Goal: Register for event/course

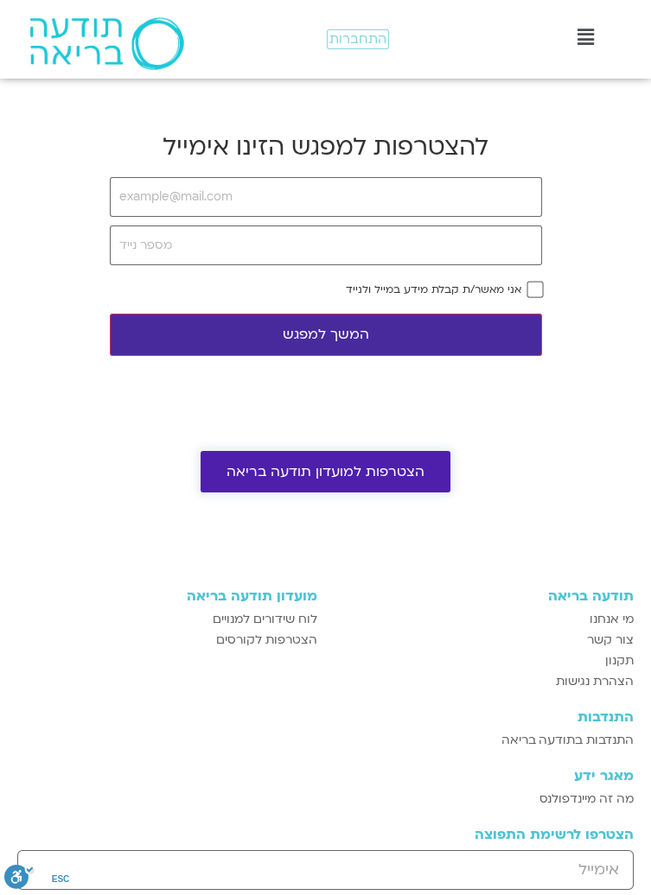
click at [371, 478] on span "הצטרפות למועדון תודעה בריאה" at bounding box center [325, 472] width 198 height 16
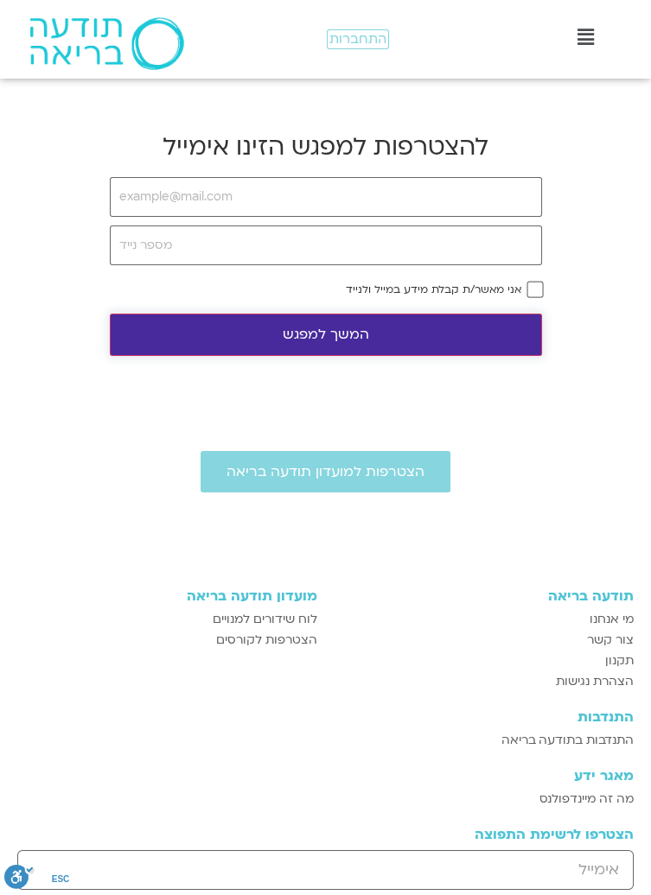
click at [206, 340] on button "המשך למפגש" at bounding box center [326, 335] width 432 height 42
click at [197, 322] on button "המשך למפגש" at bounding box center [326, 335] width 432 height 42
click at [203, 332] on button "המשך למפגש" at bounding box center [326, 335] width 432 height 42
click at [198, 343] on button "המשך למפגש" at bounding box center [326, 335] width 432 height 42
click at [464, 325] on button "המשך למפגש" at bounding box center [326, 335] width 432 height 42
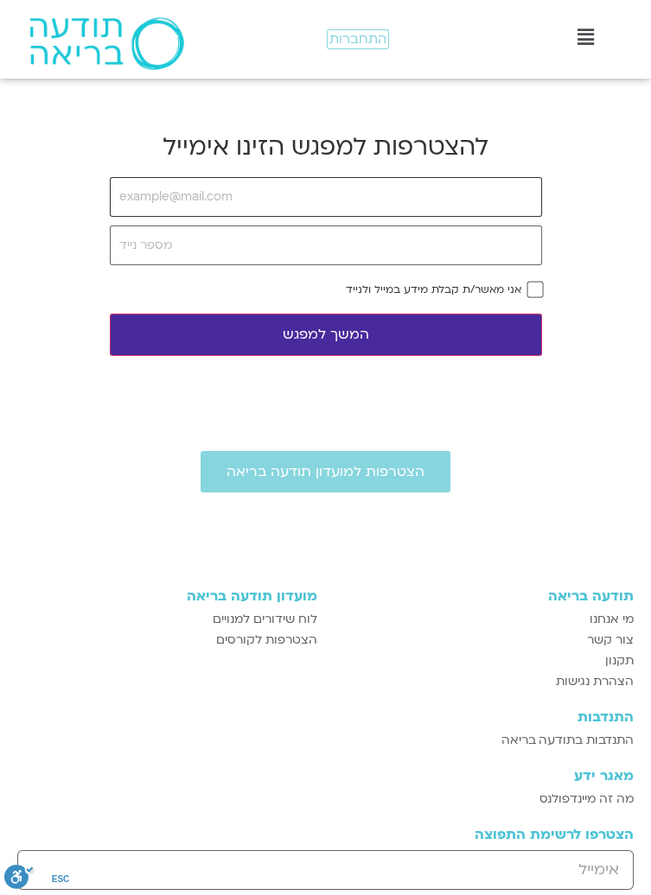
click at [459, 204] on input "email" at bounding box center [326, 197] width 432 height 40
click at [484, 201] on input "email" at bounding box center [326, 197] width 432 height 40
click at [435, 194] on input "[EMAIL_ADDRESS][DOMAIN_NAME]" at bounding box center [326, 197] width 432 height 40
type input "T"
type input "[EMAIL_ADDRESS][DOMAIN_NAME]"
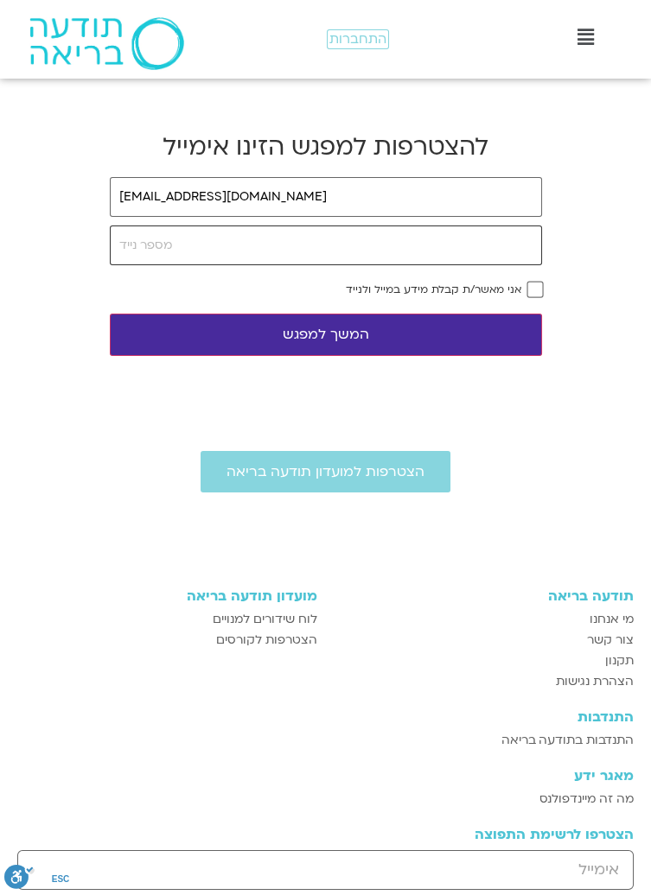
click at [426, 244] on input "tel" at bounding box center [326, 245] width 432 height 40
type input "0535448927"
click at [401, 325] on button "המשך למפגש" at bounding box center [326, 335] width 432 height 42
click at [359, 338] on button "המשך למפגש" at bounding box center [326, 335] width 432 height 42
click at [352, 337] on button "המשך למפגש" at bounding box center [326, 335] width 432 height 42
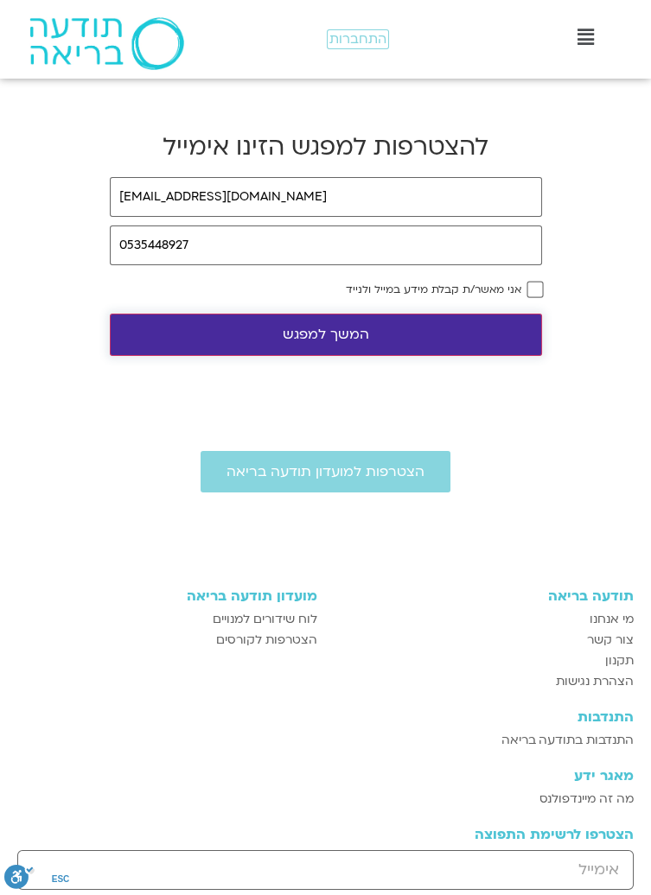
click at [356, 337] on button "המשך למפגש" at bounding box center [326, 335] width 432 height 42
click at [357, 334] on button "המשך למפגש" at bounding box center [326, 335] width 432 height 42
click at [417, 322] on button "המשך למפגש" at bounding box center [326, 335] width 432 height 42
click at [347, 343] on button "המשך למפגש" at bounding box center [326, 335] width 432 height 42
click at [349, 334] on button "המשך למפגש" at bounding box center [326, 335] width 432 height 42
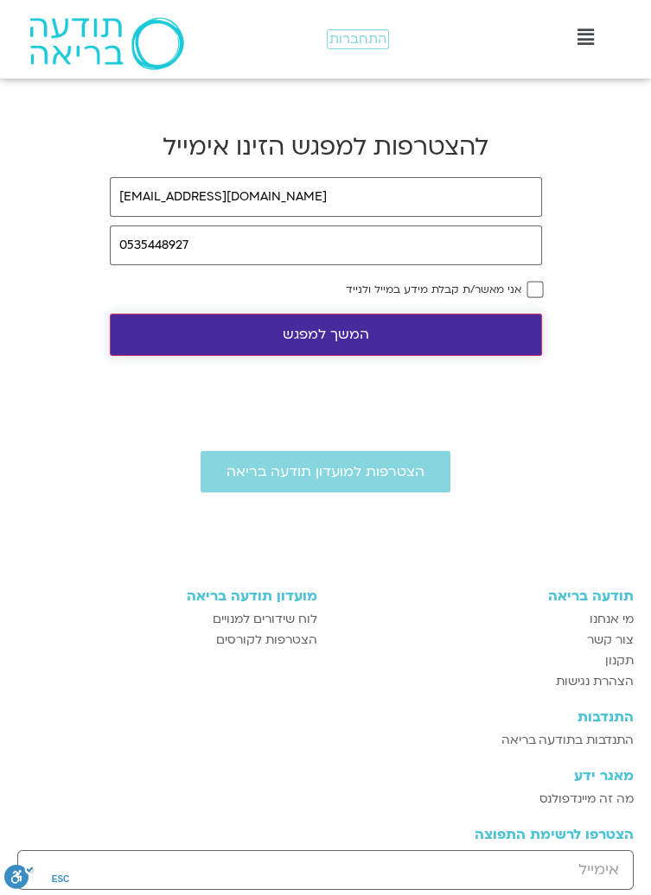
click at [351, 333] on button "המשך למפגש" at bounding box center [326, 335] width 432 height 42
click at [463, 207] on input "email" at bounding box center [326, 197] width 432 height 40
type input "[EMAIL_ADDRESS][DOMAIN_NAME]"
click at [473, 256] on input "tel" at bounding box center [326, 245] width 432 height 40
type input "0535448927"
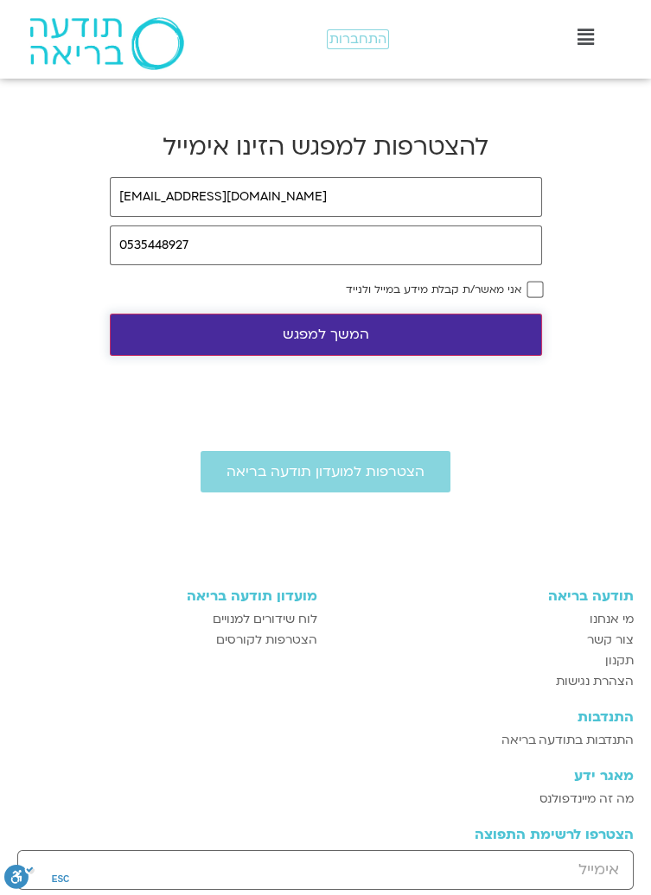
click at [338, 338] on button "המשך למפגש" at bounding box center [326, 335] width 432 height 42
click at [380, 336] on button "המשך למפגש" at bounding box center [326, 335] width 432 height 42
